Goal: Task Accomplishment & Management: Understand process/instructions

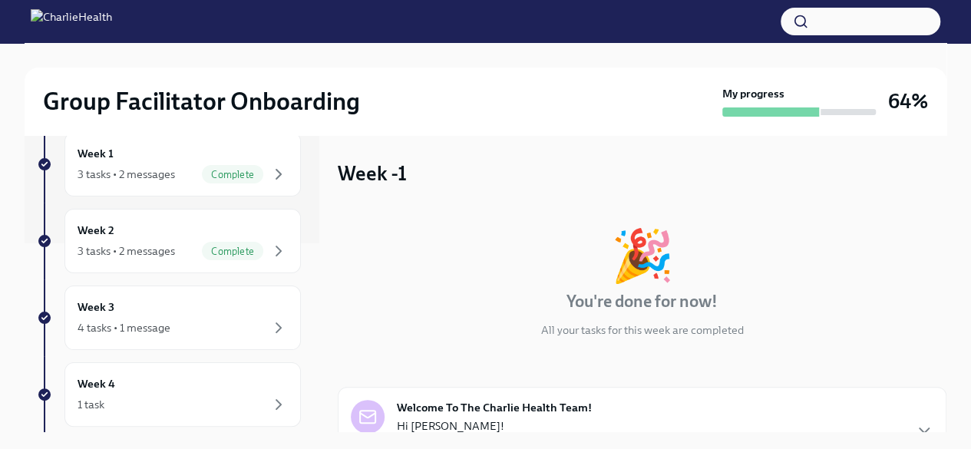
scroll to position [192, 0]
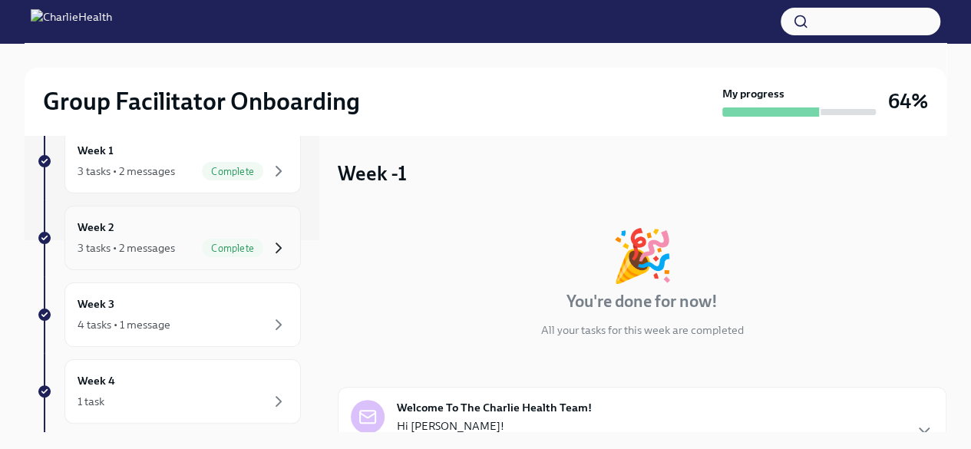
click at [269, 250] on icon "button" at bounding box center [278, 248] width 18 height 18
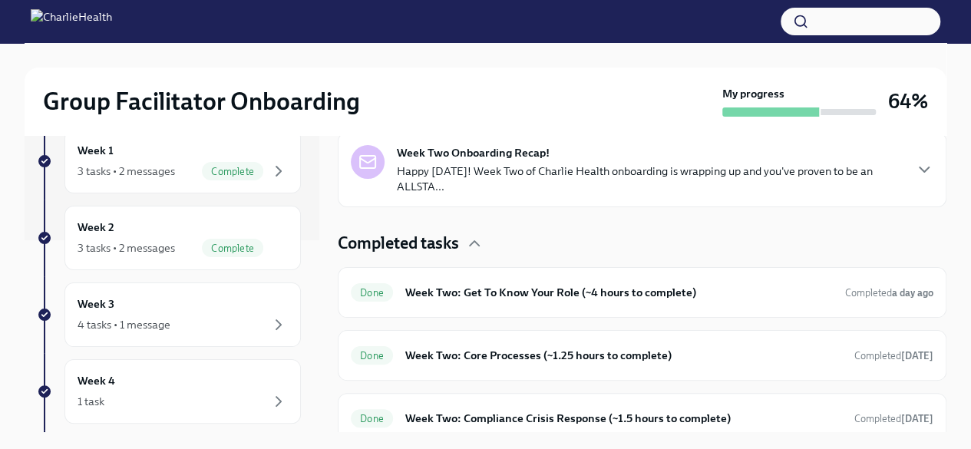
scroll to position [375, 0]
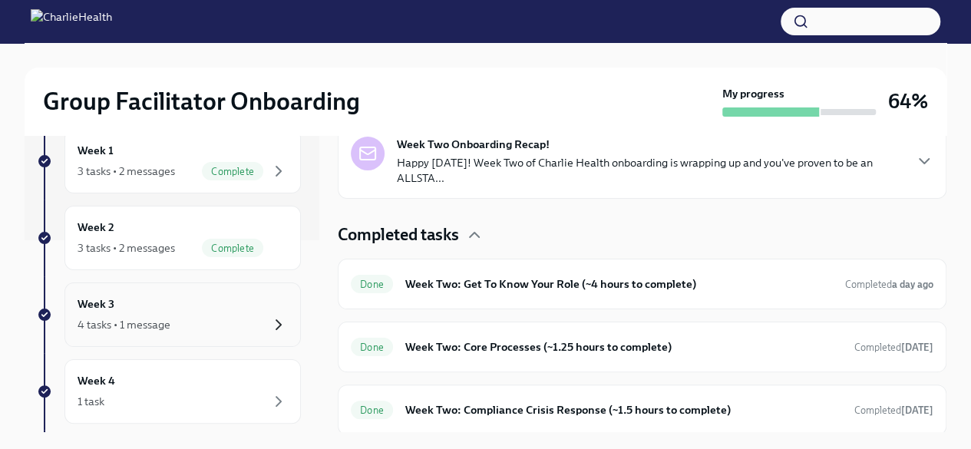
click at [272, 318] on icon "button" at bounding box center [278, 324] width 18 height 18
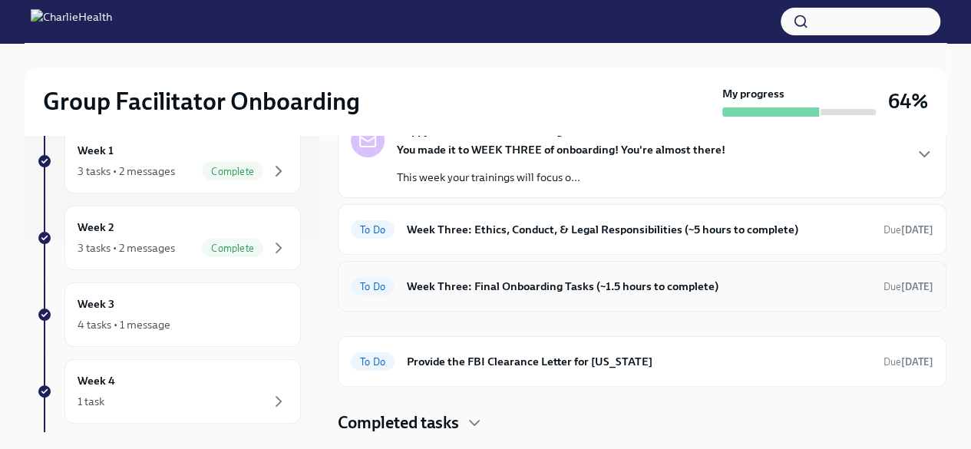
click at [490, 282] on h6 "Week Three: Final Onboarding Tasks (~1.5 hours to complete)" at bounding box center [639, 286] width 464 height 17
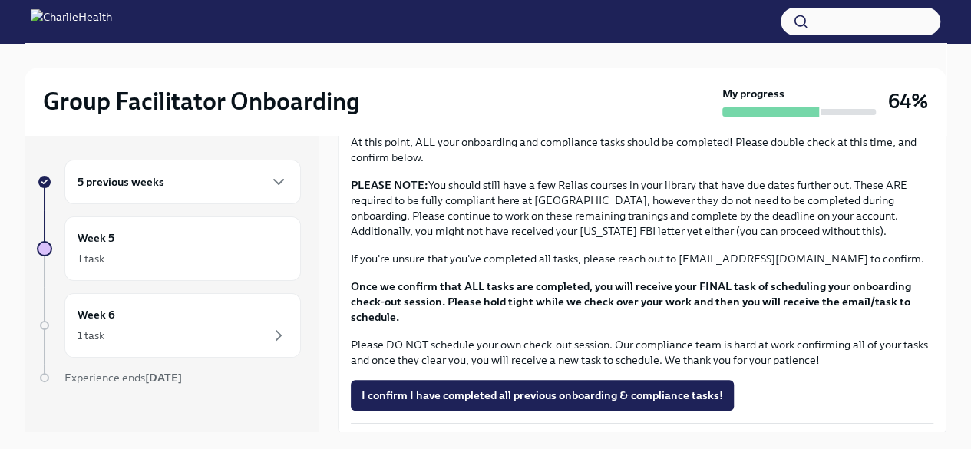
scroll to position [1297, 0]
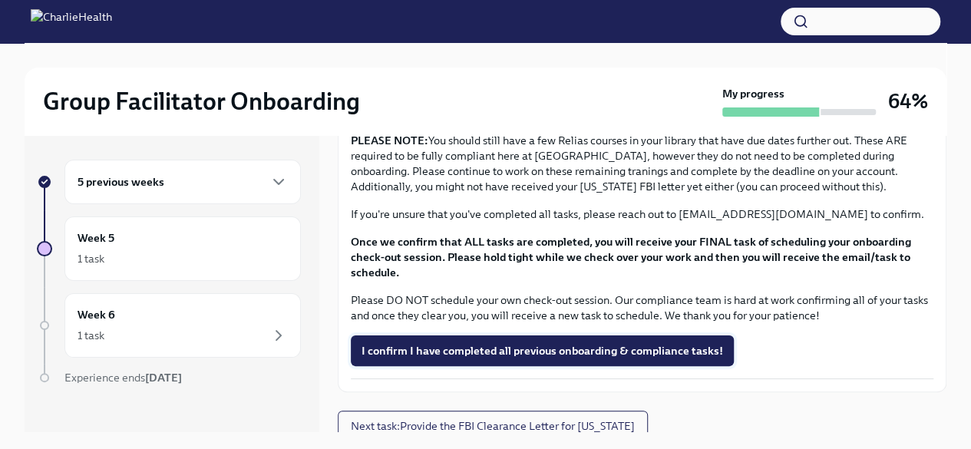
click at [661, 345] on span "I confirm I have completed all previous onboarding & compliance tasks!" at bounding box center [541, 350] width 361 height 15
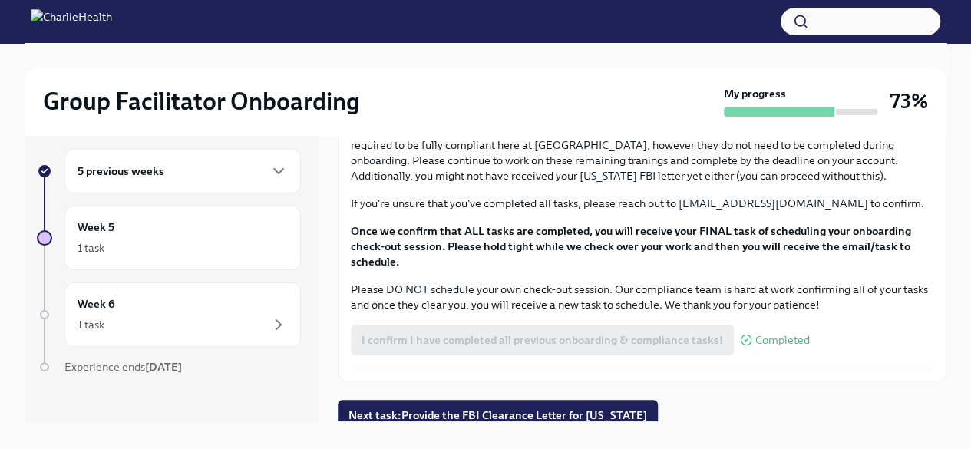
scroll to position [26, 0]
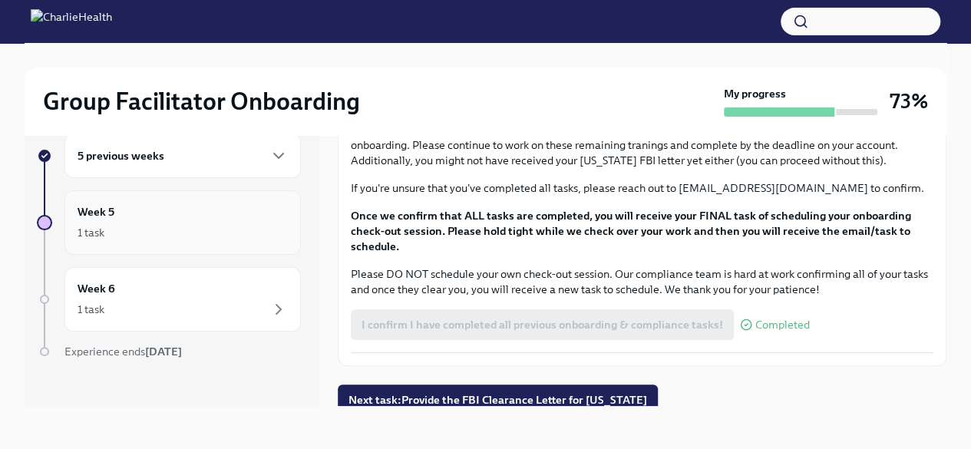
click at [156, 220] on div "Week 5 1 task" at bounding box center [183, 222] width 210 height 38
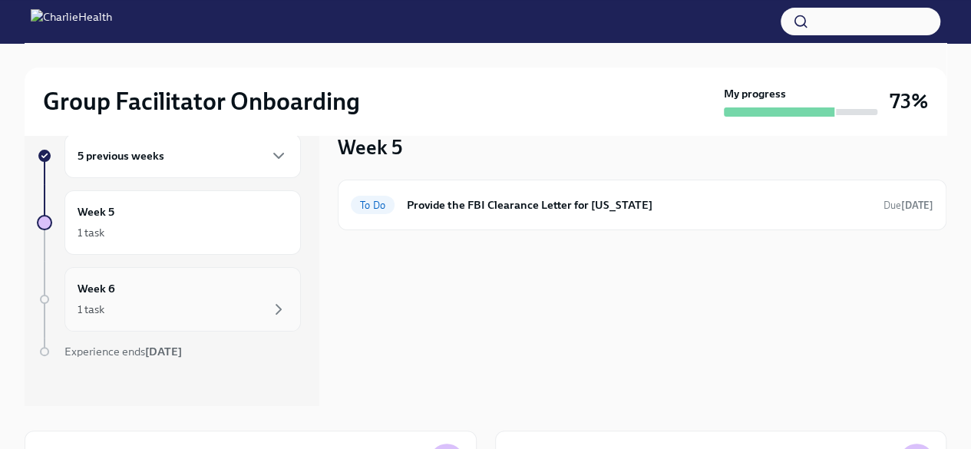
click at [153, 304] on div "1 task" at bounding box center [183, 309] width 210 height 18
click at [252, 169] on div "5 previous weeks" at bounding box center [182, 156] width 236 height 45
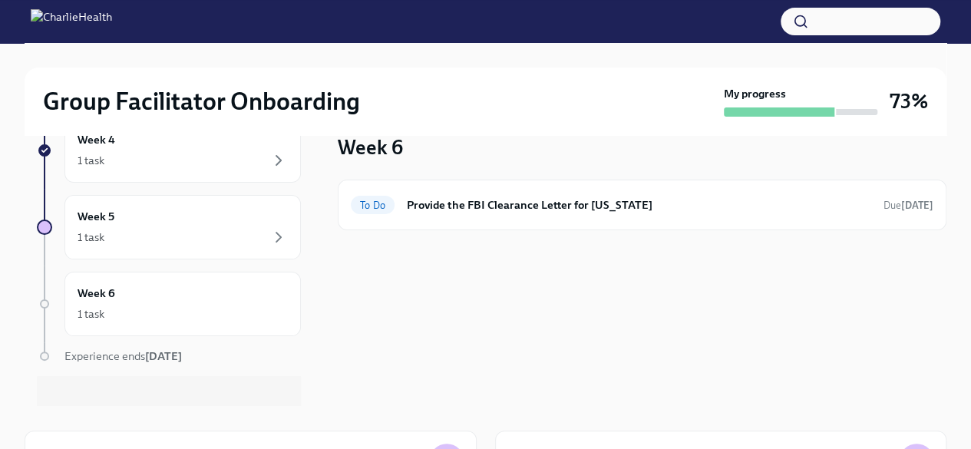
scroll to position [421, 0]
